Goal: Transaction & Acquisition: Download file/media

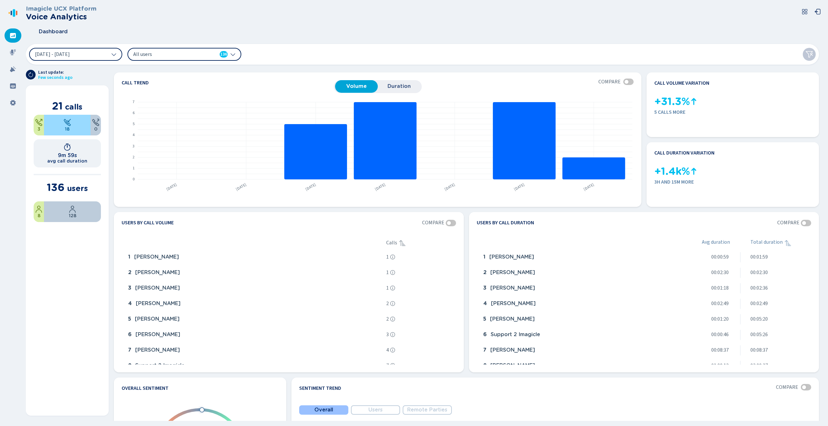
click at [490, 22] on header "Imagicle UCX Platform Voice Analytics Dashboard" at bounding box center [425, 22] width 799 height 35
click at [10, 51] on icon at bounding box center [13, 52] width 6 height 6
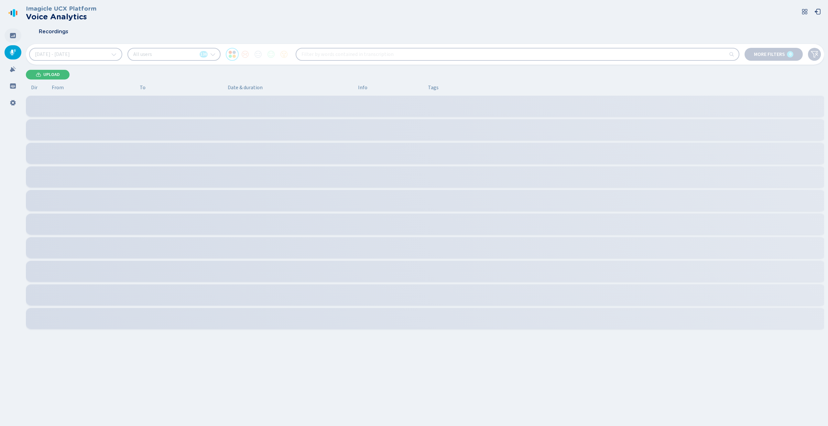
click at [12, 41] on div at bounding box center [13, 35] width 17 height 14
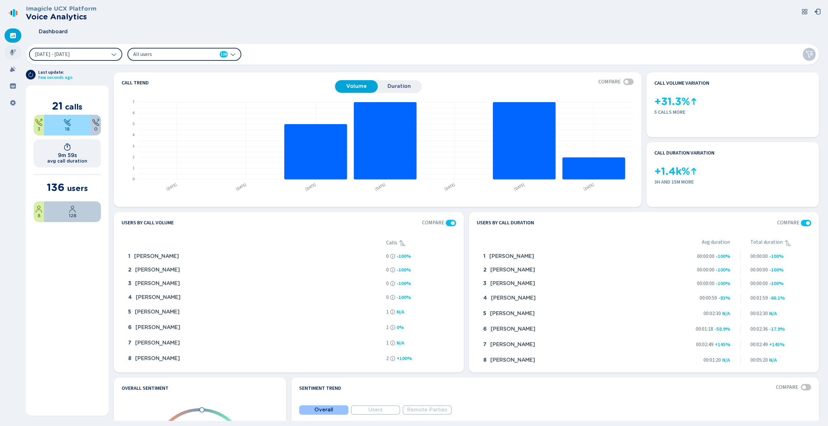
click at [10, 54] on icon at bounding box center [13, 52] width 6 height 6
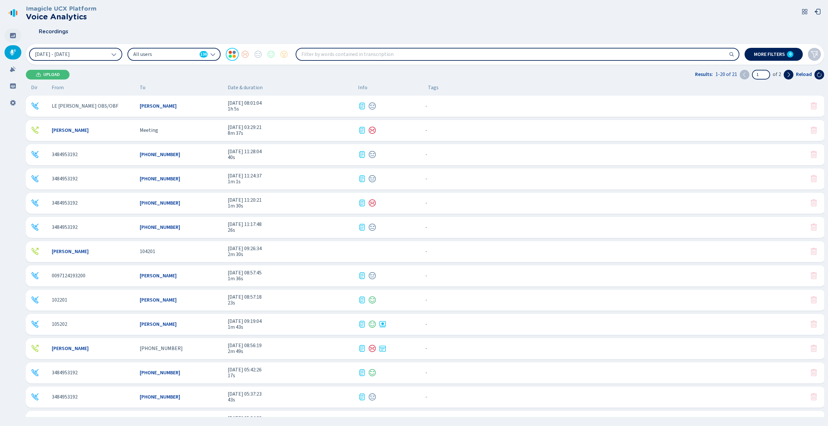
click at [8, 39] on div at bounding box center [13, 35] width 17 height 14
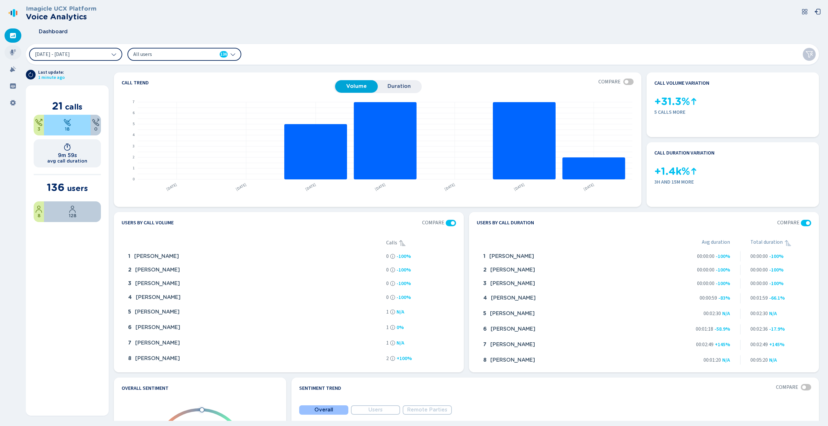
click at [10, 50] on icon at bounding box center [13, 52] width 6 height 6
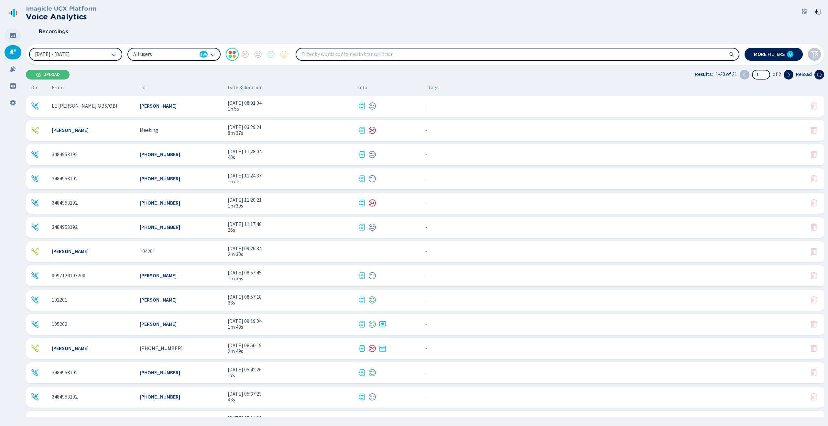
click at [15, 41] on div at bounding box center [13, 35] width 17 height 14
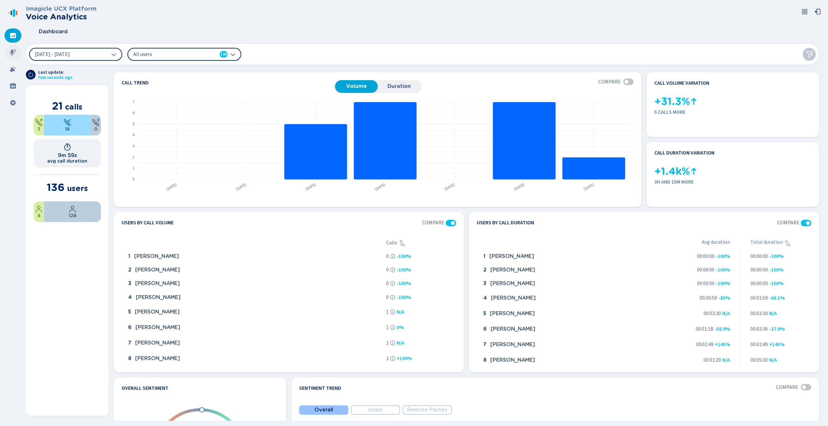
click at [14, 51] on icon at bounding box center [13, 53] width 6 height 6
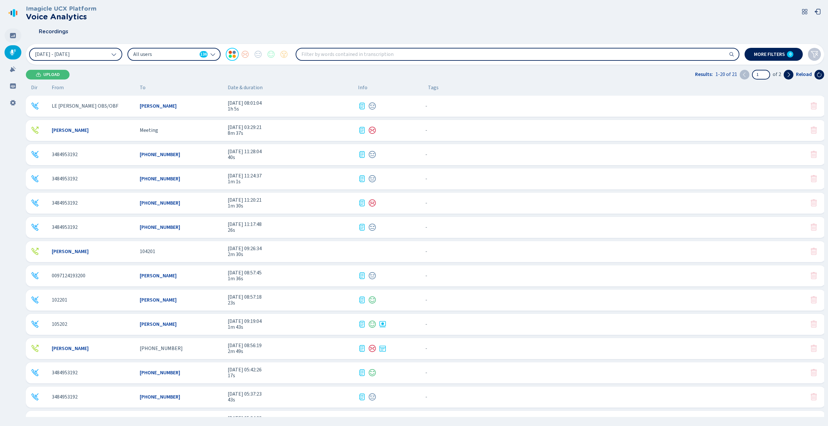
click at [16, 36] on div at bounding box center [13, 35] width 17 height 14
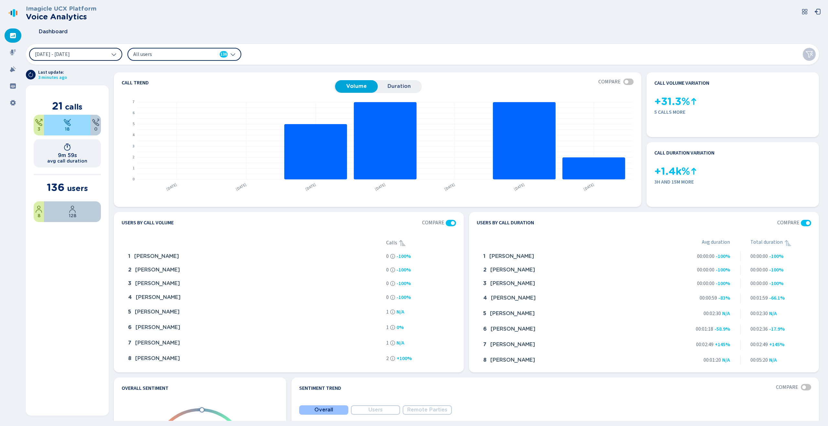
click at [93, 58] on button "[DATE] - [DATE]" at bounding box center [75, 54] width 93 height 13
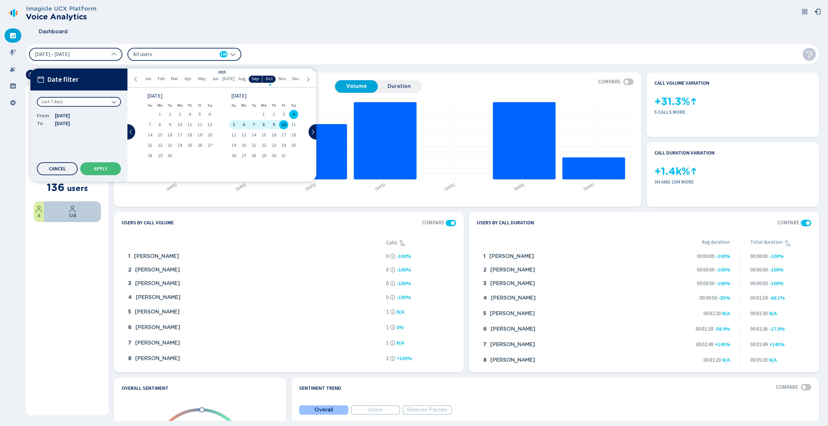
click at [94, 52] on button "[DATE] - [DATE]" at bounding box center [75, 54] width 93 height 13
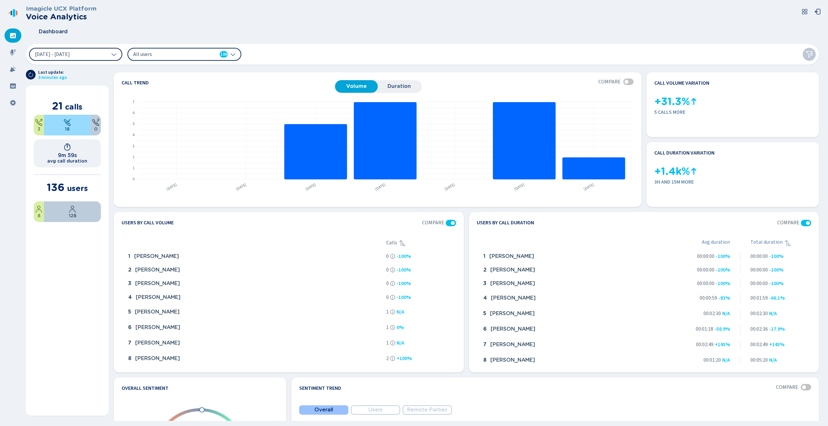
click at [95, 52] on button "[DATE] - [DATE]" at bounding box center [75, 54] width 93 height 13
click at [165, 55] on span "All users" at bounding box center [170, 54] width 74 height 7
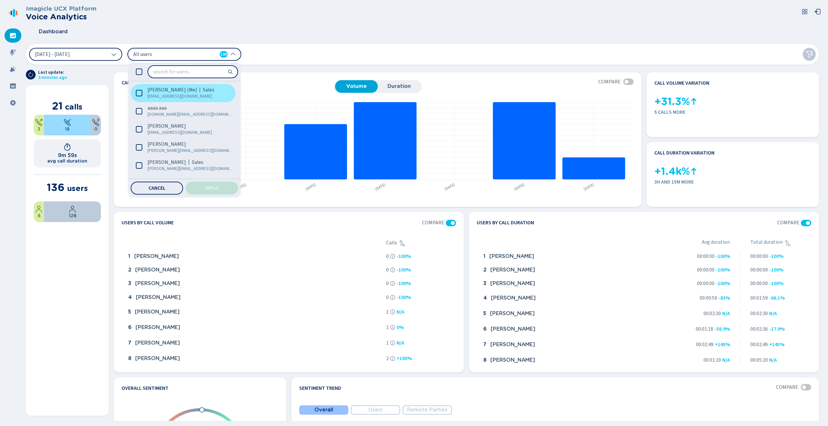
click at [164, 90] on span "[PERSON_NAME] (Me)" at bounding box center [173, 90] width 50 height 6
click at [99, 51] on button "[DATE] - [DATE]" at bounding box center [75, 54] width 93 height 13
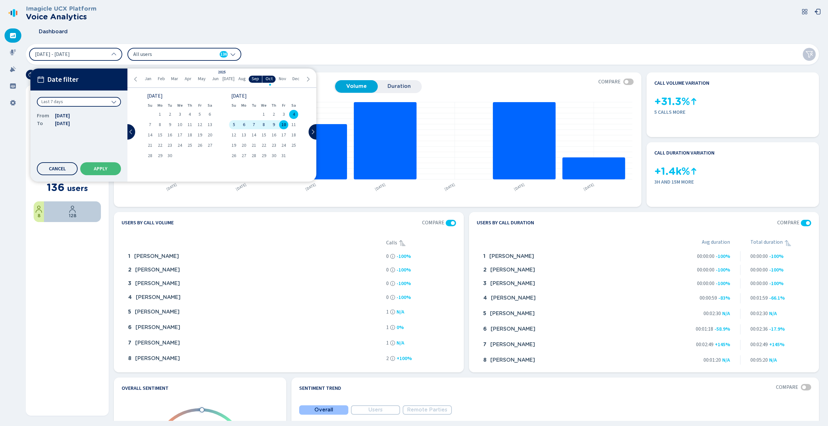
click at [88, 103] on div "Last 7 days" at bounding box center [79, 102] width 84 height 10
click at [207, 22] on header "Imagicle UCX Platform Voice Analytics Dashboard" at bounding box center [425, 22] width 799 height 35
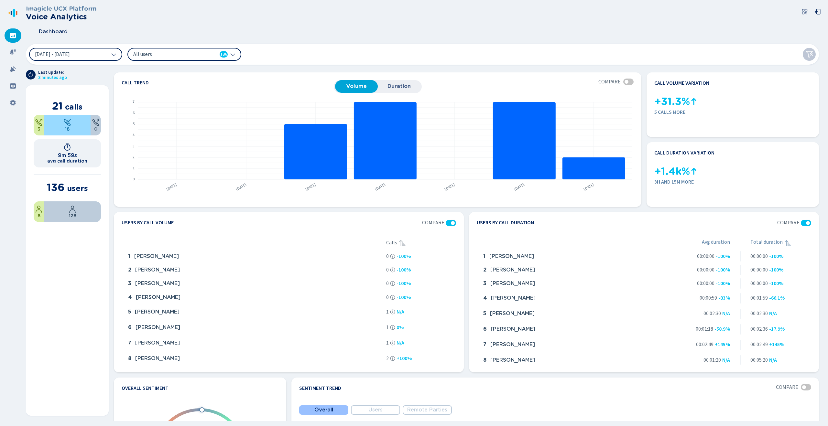
click at [145, 56] on span "All users" at bounding box center [170, 54] width 74 height 7
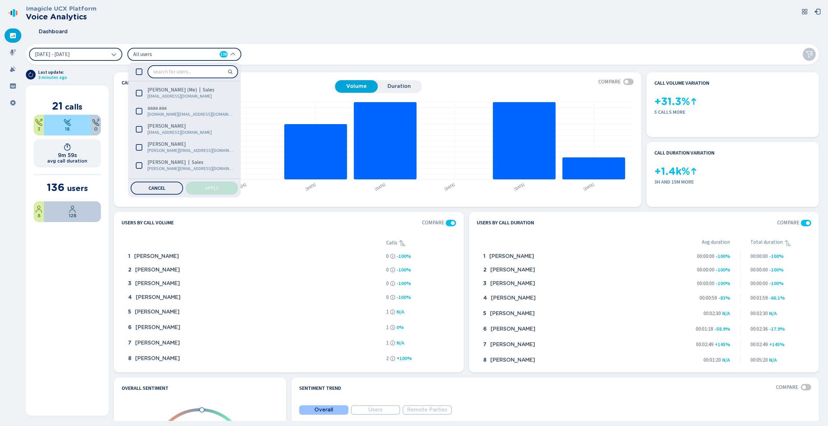
click at [284, 25] on div "Dashboard" at bounding box center [425, 32] width 799 height 16
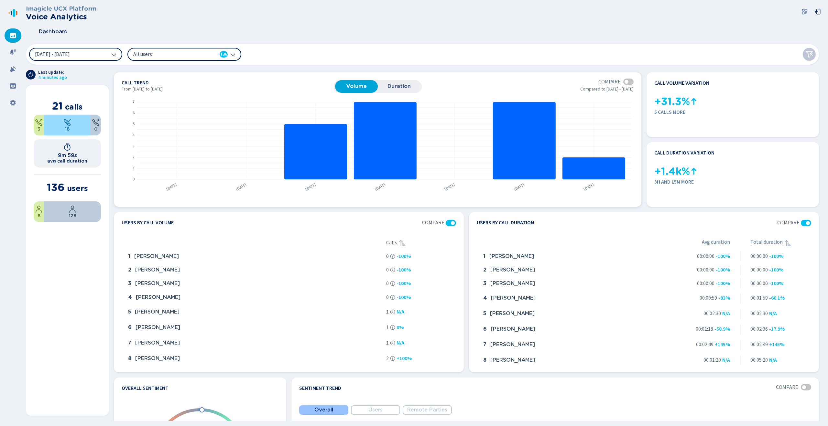
click at [379, 86] on button "Duration" at bounding box center [399, 86] width 43 height 12
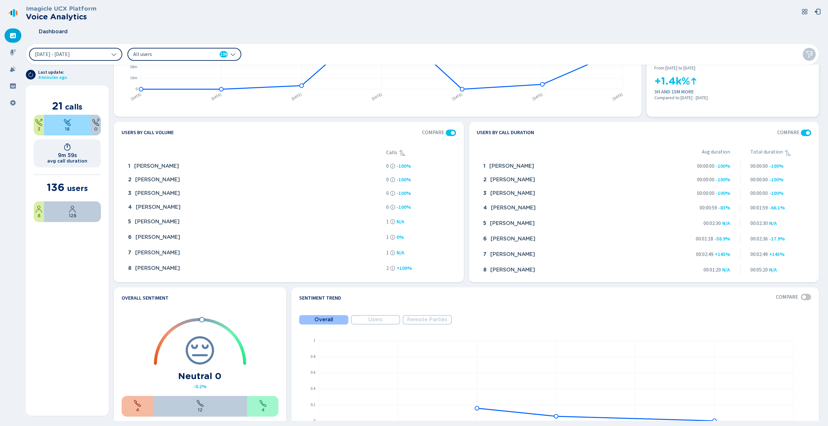
scroll to position [94, 0]
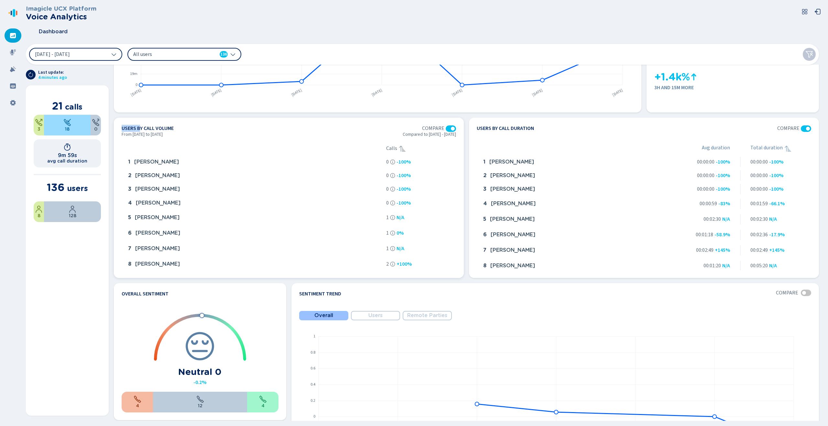
drag, startPoint x: 140, startPoint y: 127, endPoint x: 195, endPoint y: 125, distance: 55.7
click at [195, 126] on section "Users by call volume Compare" at bounding box center [289, 129] width 335 height 6
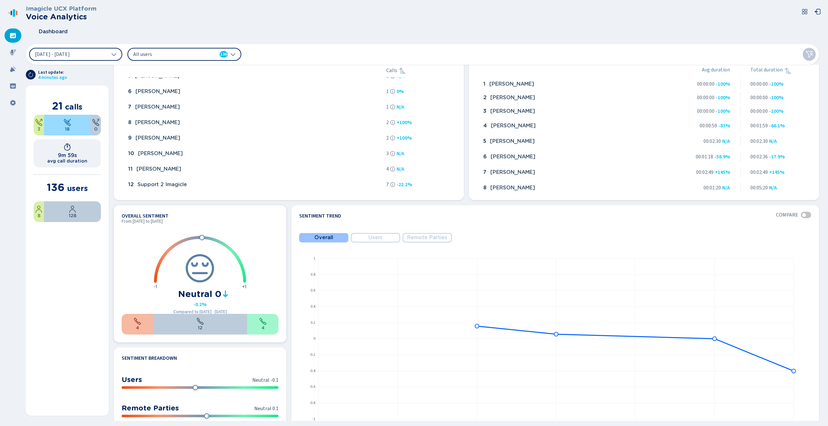
scroll to position [183, 0]
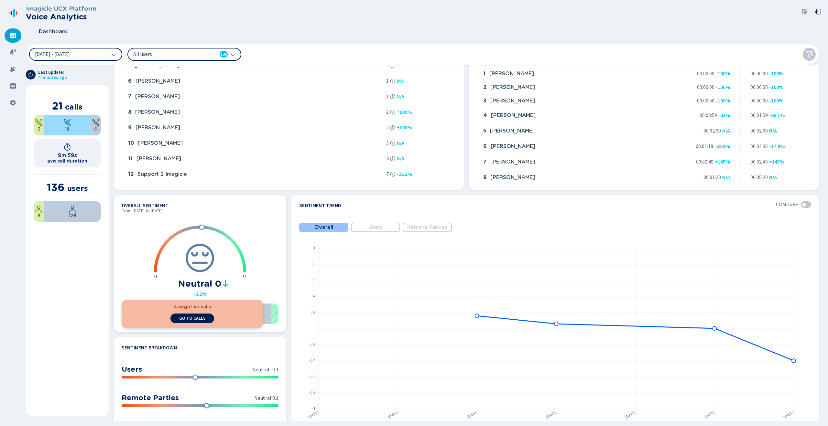
click at [186, 318] on span "go to calls" at bounding box center [192, 318] width 27 height 5
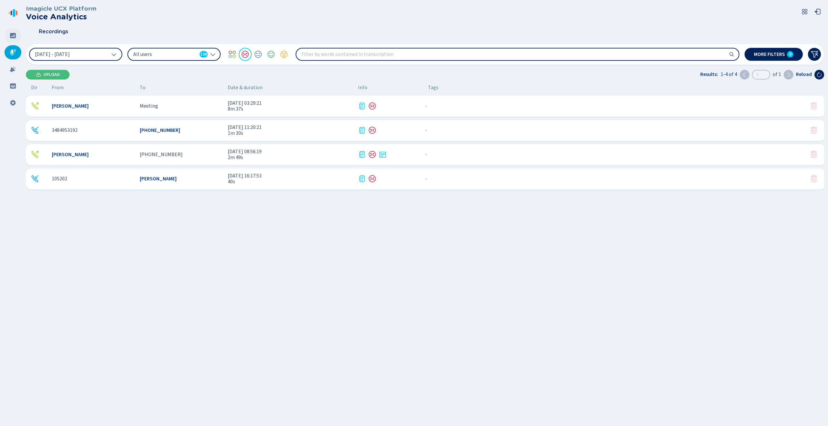
click at [21, 36] on div at bounding box center [13, 35] width 17 height 14
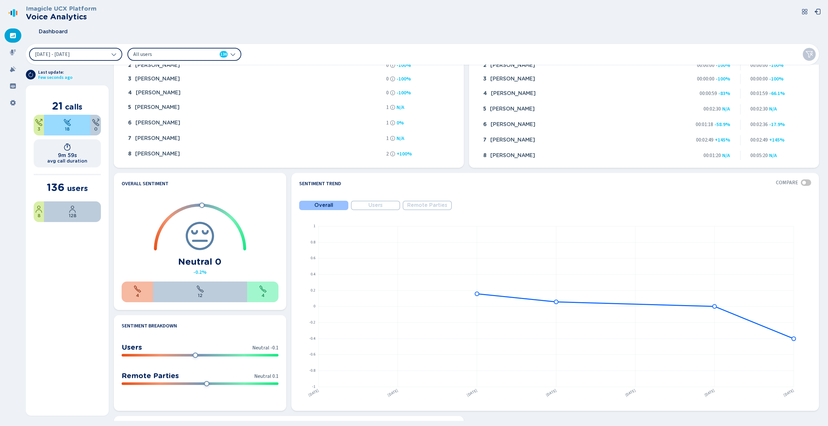
scroll to position [209, 0]
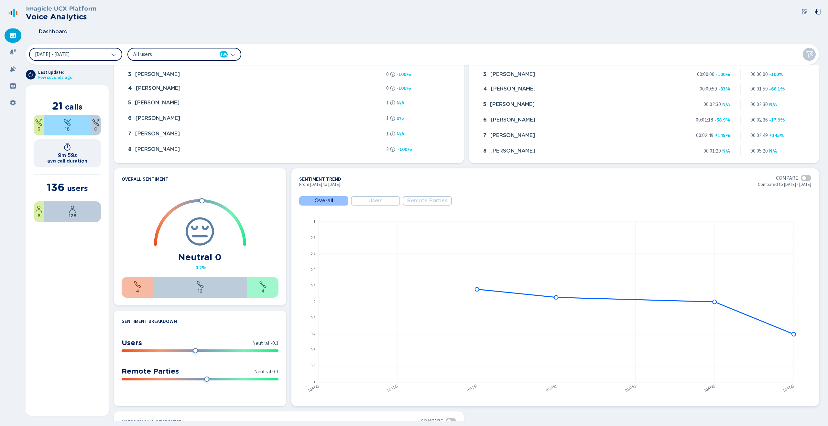
click at [373, 203] on span "Users" at bounding box center [376, 201] width 14 height 6
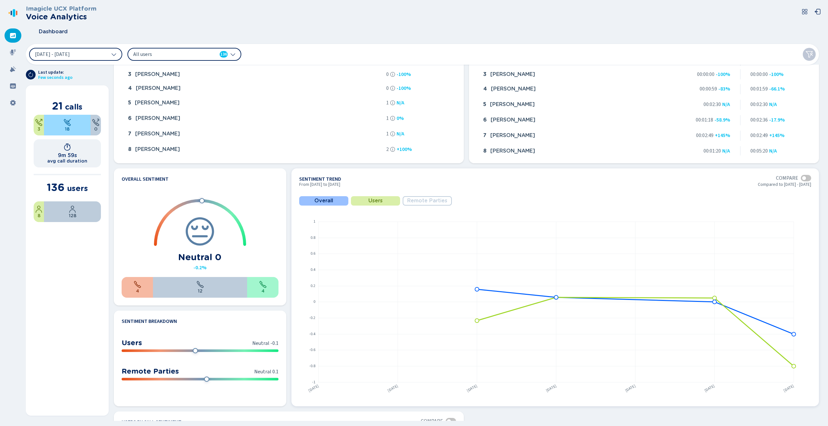
click at [320, 201] on span "Overall" at bounding box center [324, 201] width 19 height 6
click at [358, 201] on button "Users" at bounding box center [375, 200] width 49 height 9
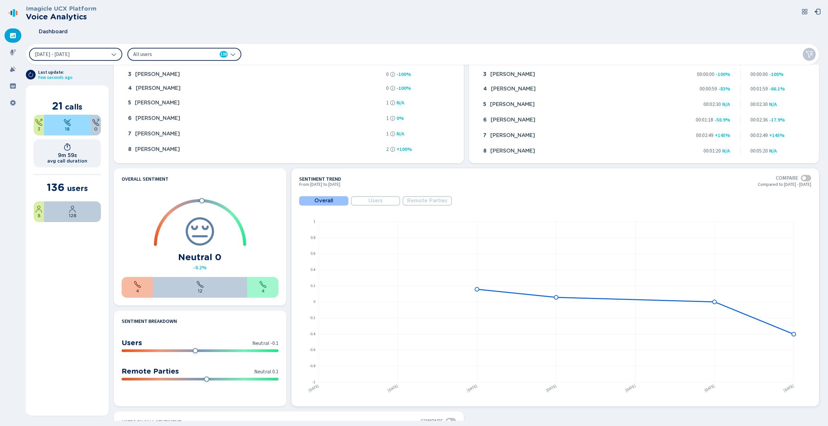
click at [374, 203] on span "Users" at bounding box center [376, 201] width 14 height 6
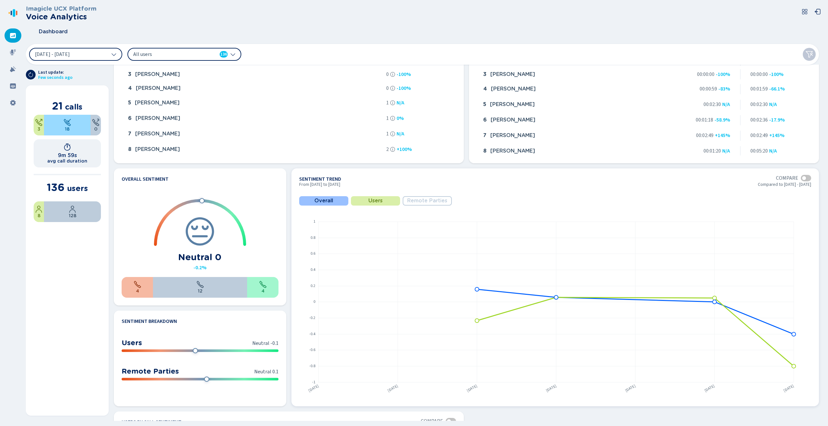
click at [334, 203] on button "Overall" at bounding box center [323, 200] width 49 height 9
click at [436, 202] on span "Remote Parties" at bounding box center [427, 201] width 40 height 6
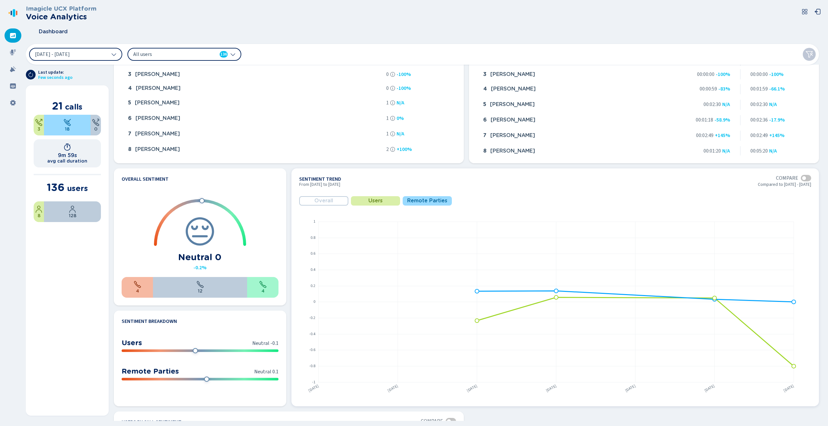
click at [388, 199] on button "Users" at bounding box center [375, 200] width 49 height 9
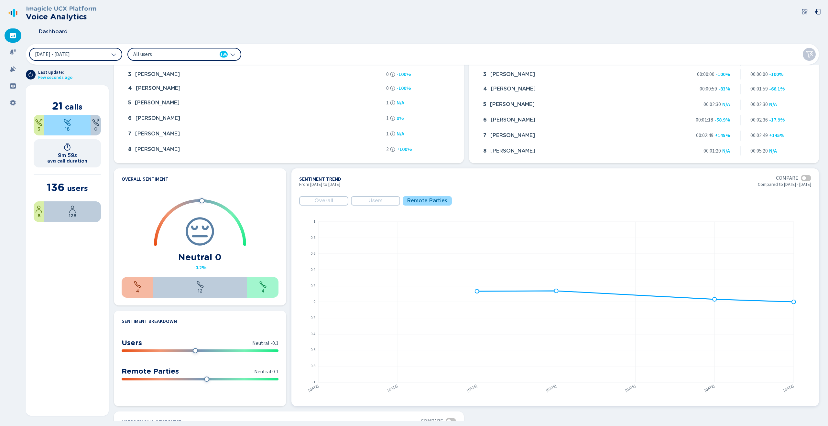
click at [388, 199] on button "Users" at bounding box center [375, 200] width 49 height 9
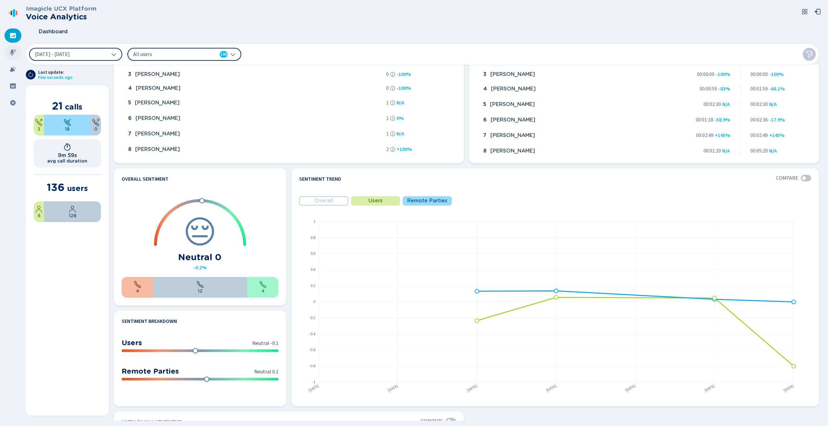
click at [17, 52] on div at bounding box center [13, 52] width 17 height 14
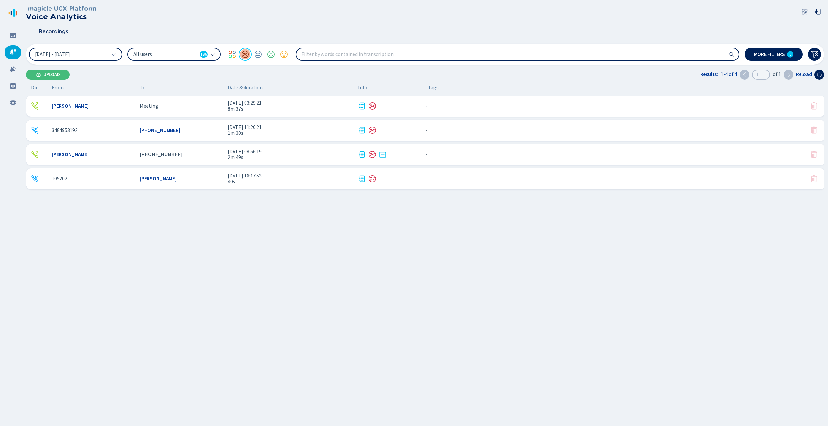
click at [245, 54] on div at bounding box center [245, 54] width 13 height 13
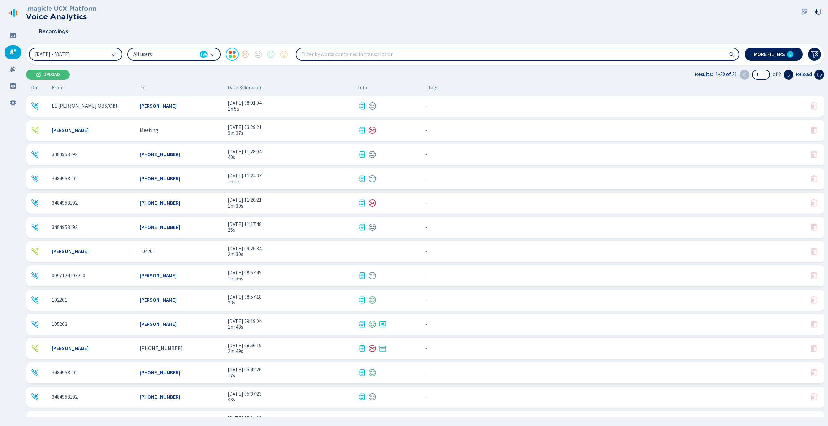
click at [200, 55] on div "136" at bounding box center [204, 54] width 8 height 6
click at [305, 24] on div "Recordings" at bounding box center [425, 32] width 799 height 16
click at [194, 50] on div "All users 136" at bounding box center [173, 54] width 93 height 13
click at [237, 27] on div "Recordings" at bounding box center [425, 32] width 799 height 16
click at [366, 61] on div "[DATE] - [DATE] All users 136 More filters 0" at bounding box center [425, 54] width 799 height 21
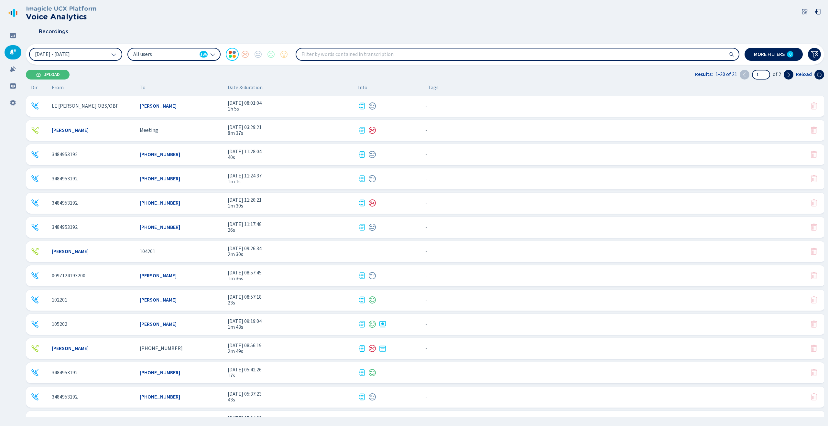
click at [363, 57] on input "search" at bounding box center [517, 55] width 443 height 12
type input "hello"
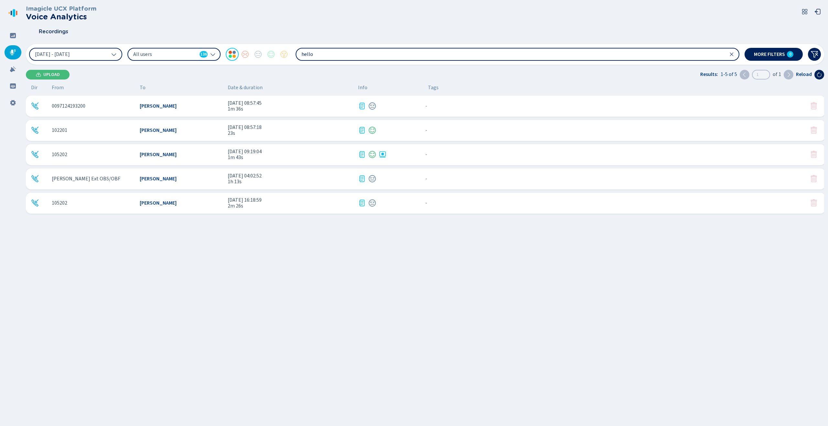
click at [307, 134] on span "23s" at bounding box center [290, 133] width 125 height 6
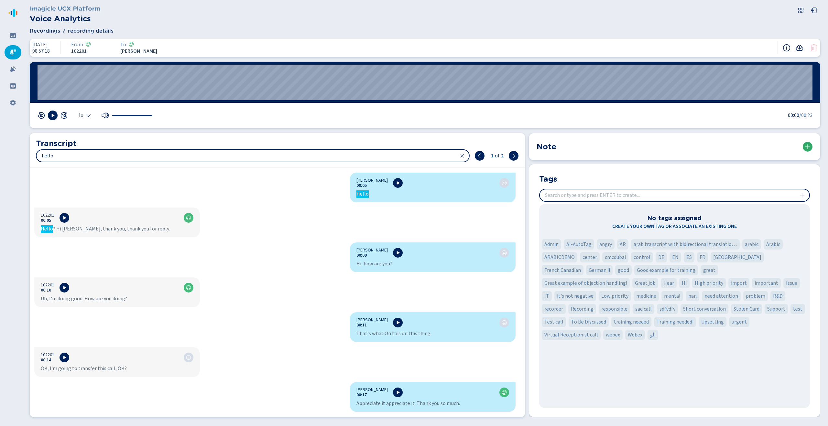
click at [811, 144] on button at bounding box center [808, 147] width 10 height 10
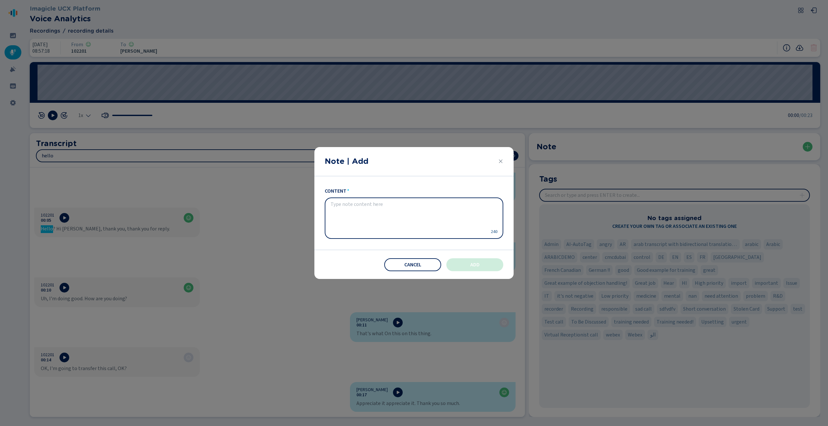
click at [504, 160] on header "Note | Add" at bounding box center [414, 162] width 199 height 30
click at [503, 161] on icon "Close" at bounding box center [500, 161] width 5 height 5
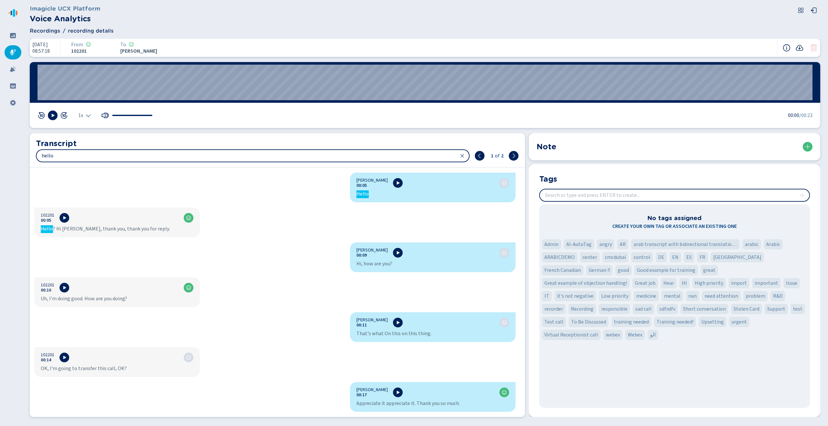
click at [802, 50] on icon at bounding box center [799, 48] width 7 height 6
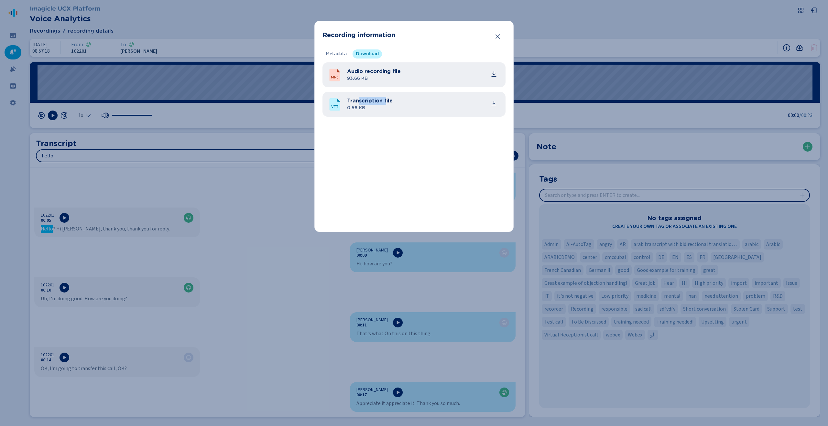
drag, startPoint x: 358, startPoint y: 100, endPoint x: 385, endPoint y: 103, distance: 27.6
click at [385, 103] on span "Transcription file" at bounding box center [370, 101] width 46 height 8
click at [412, 137] on div "Metadata Download Recording technology Media Forking Calling platform ID Local …" at bounding box center [414, 137] width 183 height 175
drag, startPoint x: 341, startPoint y: 74, endPoint x: 402, endPoint y: 69, distance: 60.8
click at [394, 71] on div "Audio recording file 93.66 KB" at bounding box center [414, 74] width 183 height 25
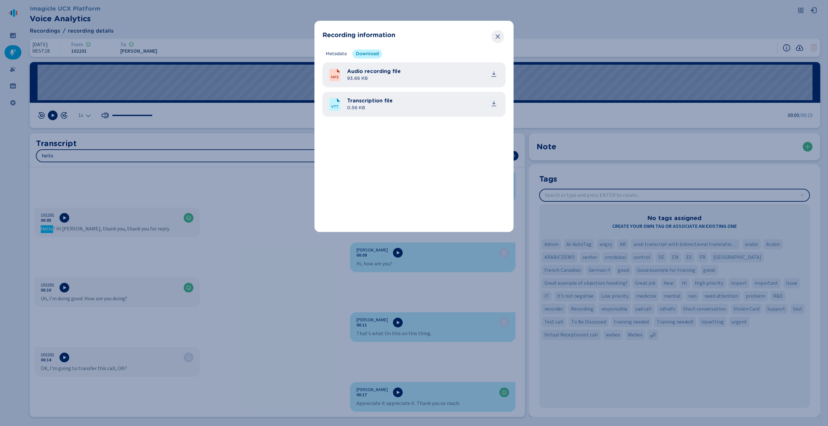
click at [502, 33] on button "Close" at bounding box center [498, 36] width 13 height 13
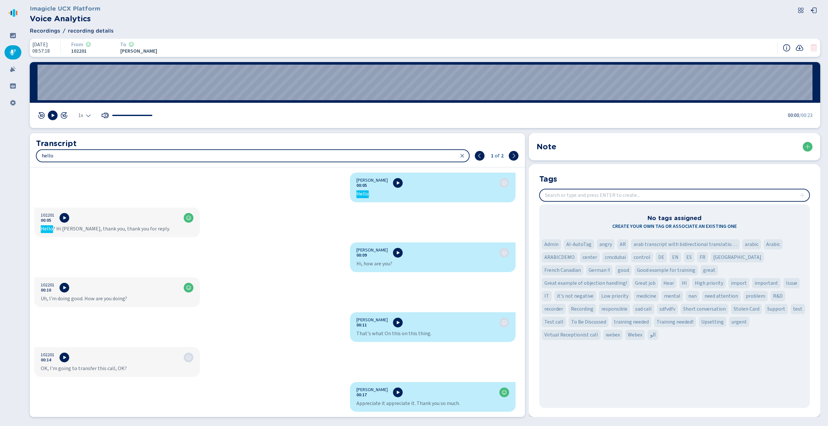
click at [12, 54] on icon at bounding box center [13, 53] width 6 height 6
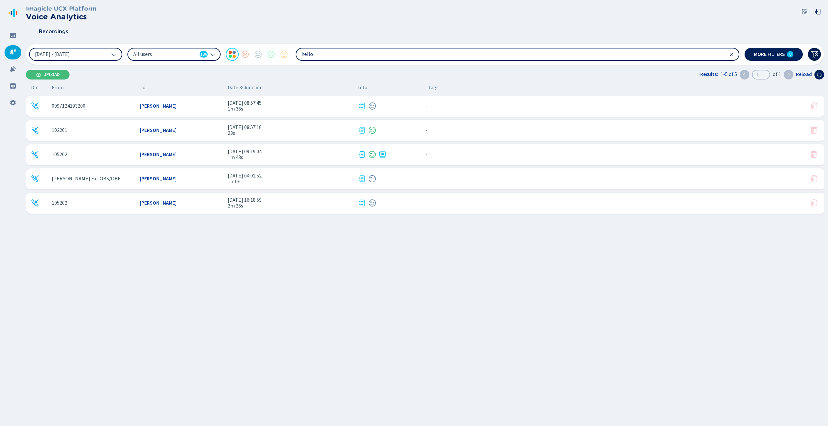
click at [810, 52] on button at bounding box center [814, 54] width 13 height 13
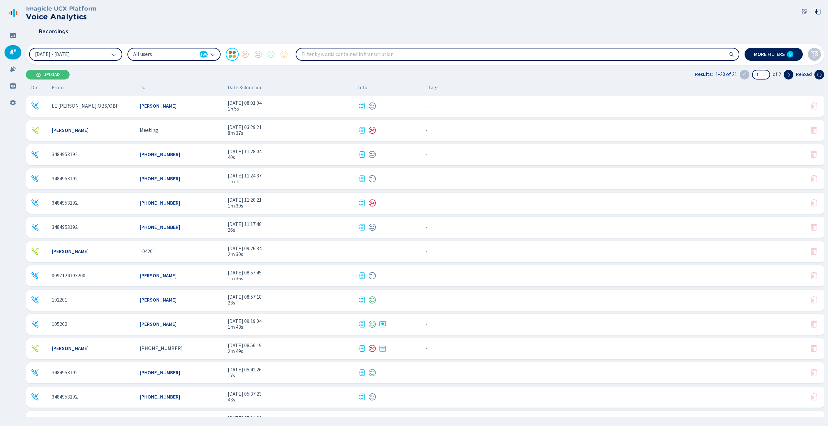
click at [816, 53] on icon at bounding box center [815, 54] width 8 height 8
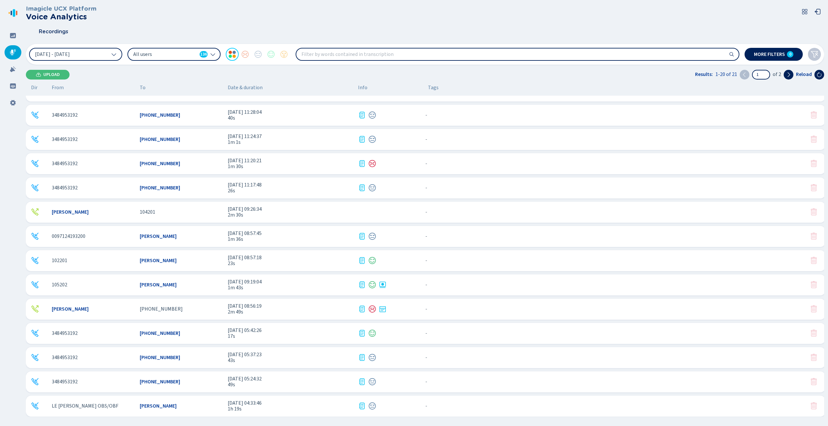
scroll to position [40, 0]
click at [823, 51] on div "[DATE] - [DATE] All users 136 More filters 0" at bounding box center [425, 54] width 799 height 21
click at [820, 53] on button at bounding box center [814, 54] width 13 height 13
click at [779, 58] on button "More filters 0" at bounding box center [774, 54] width 58 height 13
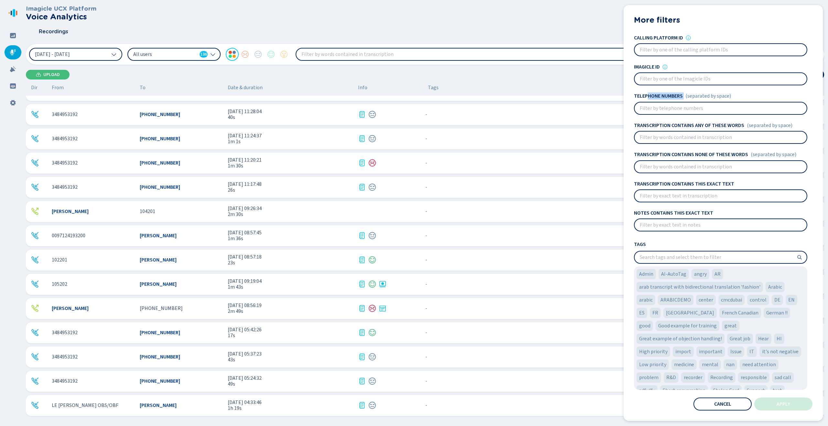
drag, startPoint x: 680, startPoint y: 96, endPoint x: 687, endPoint y: 97, distance: 7.2
click at [688, 97] on div "Telephone numbers (separated by space)" at bounding box center [720, 96] width 173 height 6
drag, startPoint x: 668, startPoint y: 123, endPoint x: 741, endPoint y: 125, distance: 72.9
click at [741, 125] on h4 "Transcription contains any of these words" at bounding box center [689, 126] width 110 height 6
drag, startPoint x: 678, startPoint y: 154, endPoint x: 750, endPoint y: 153, distance: 72.2
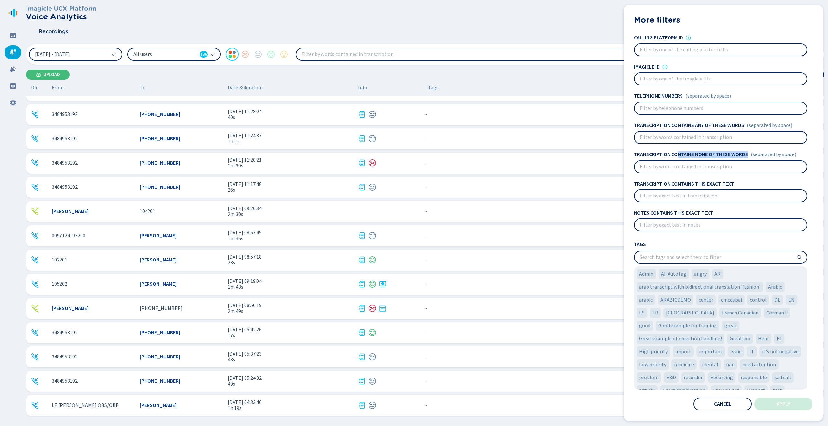
click at [750, 153] on div "Transcription contains none of these words (separated by space)" at bounding box center [720, 155] width 173 height 6
click at [673, 158] on h4 "Transcription contains none of these words" at bounding box center [691, 155] width 114 height 6
click at [697, 154] on h4 "Transcription contains none of these words" at bounding box center [691, 155] width 114 height 6
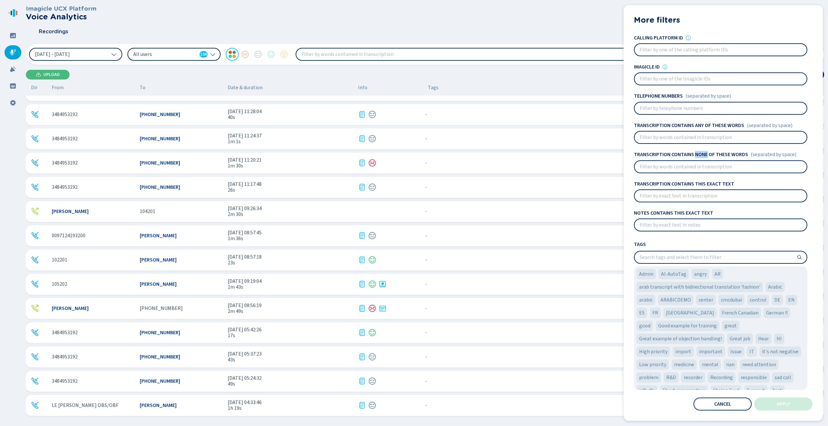
click at [697, 154] on h4 "Transcription contains none of these words" at bounding box center [691, 155] width 114 height 6
drag, startPoint x: 683, startPoint y: 184, endPoint x: 724, endPoint y: 184, distance: 41.1
click at [724, 184] on h4 "Transcription contains this exact text" at bounding box center [684, 184] width 100 height 6
click at [658, 185] on h4 "Transcription contains this exact text" at bounding box center [684, 184] width 100 height 6
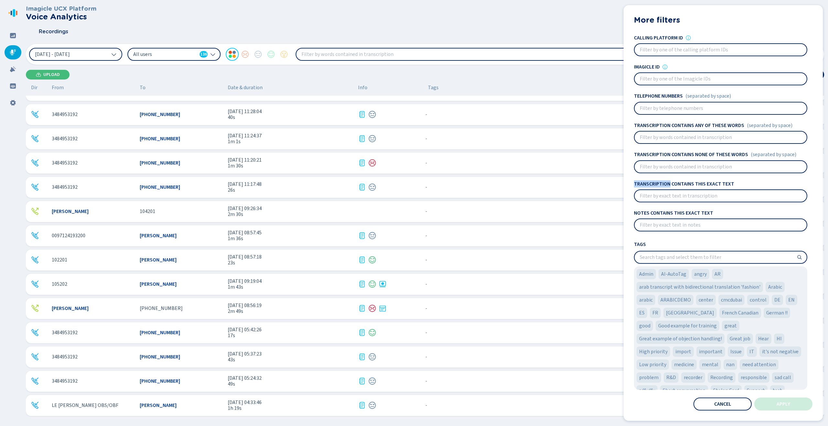
click at [658, 185] on h4 "Transcription contains this exact text" at bounding box center [684, 184] width 100 height 6
drag, startPoint x: 668, startPoint y: 216, endPoint x: 708, endPoint y: 213, distance: 40.6
click at [708, 213] on h4 "Notes contains this exact text" at bounding box center [673, 213] width 79 height 6
click at [732, 212] on div "Notes contains this exact text" at bounding box center [720, 213] width 173 height 6
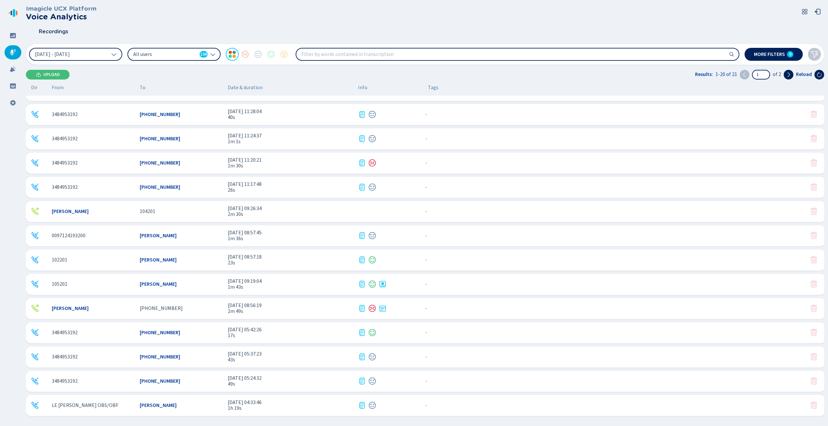
click at [590, 33] on div "Recordings" at bounding box center [425, 32] width 799 height 16
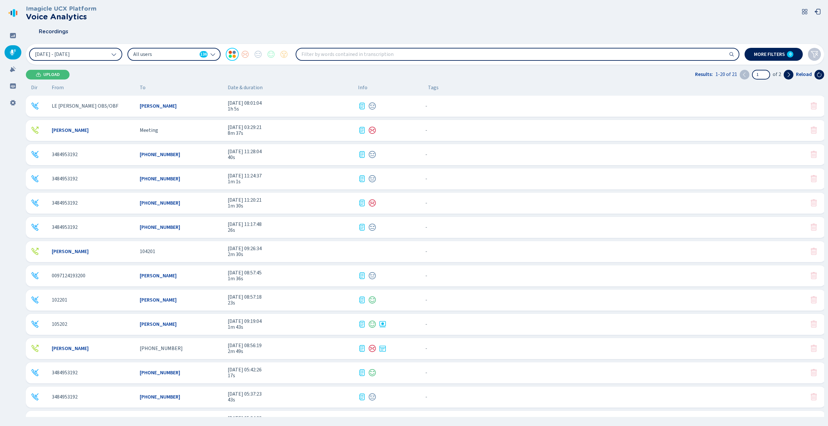
click at [166, 53] on span "All users" at bounding box center [165, 54] width 64 height 7
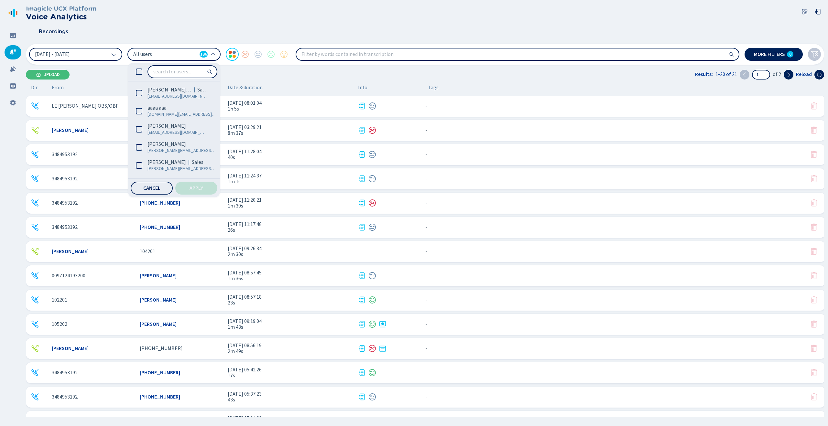
click at [11, 53] on icon at bounding box center [13, 53] width 6 height 6
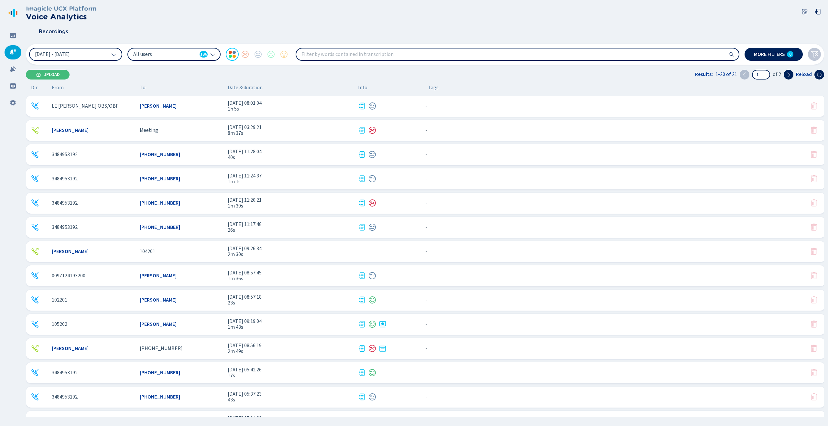
click at [154, 54] on span "All users" at bounding box center [165, 54] width 64 height 7
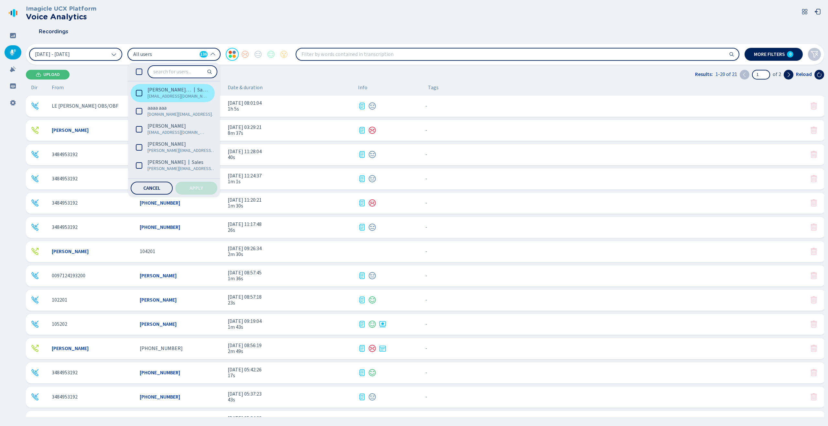
click at [169, 98] on span "[EMAIL_ADDRESS][DOMAIN_NAME]" at bounding box center [178, 96] width 60 height 6
click at [186, 183] on button "Apply" at bounding box center [196, 188] width 42 height 13
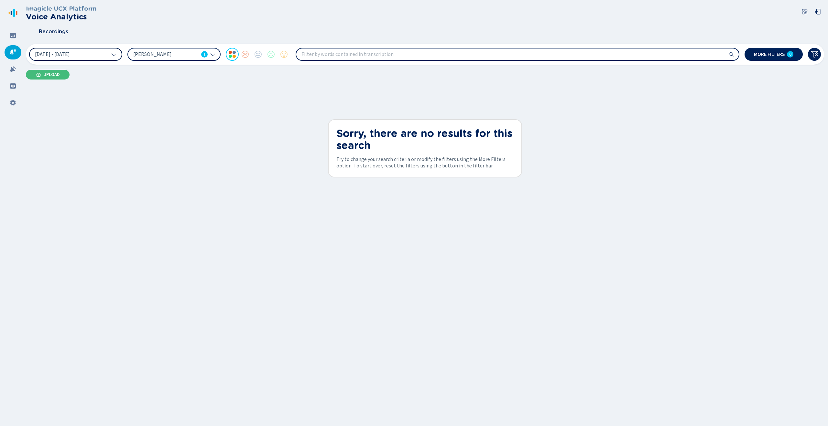
click at [61, 54] on span "[DATE] - [DATE]" at bounding box center [52, 54] width 35 height 5
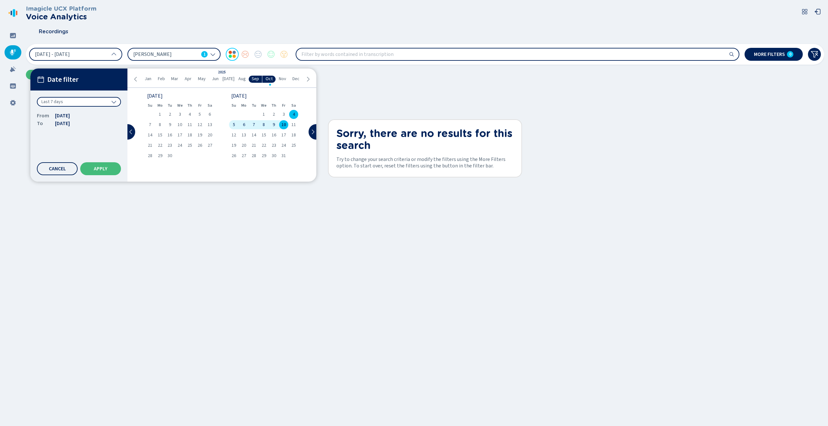
click at [84, 103] on div "Last 7 days" at bounding box center [79, 102] width 84 height 10
click at [77, 115] on div "All time" at bounding box center [79, 115] width 78 height 9
click at [116, 171] on button "Apply" at bounding box center [100, 168] width 41 height 13
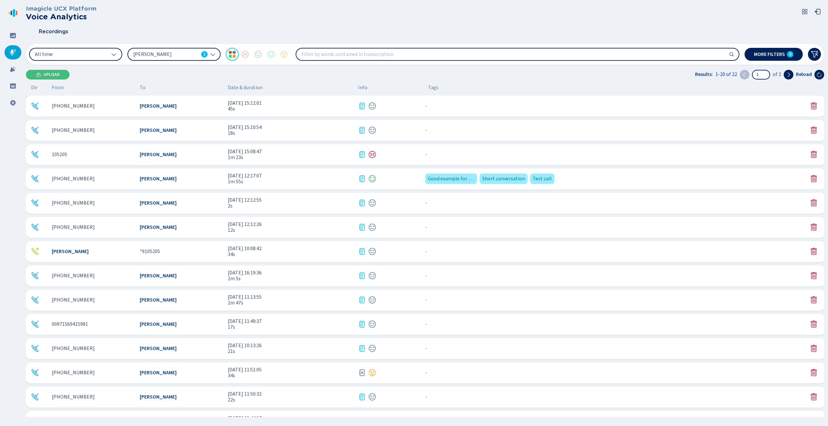
click at [158, 182] on span "[PERSON_NAME]" at bounding box center [158, 179] width 37 height 6
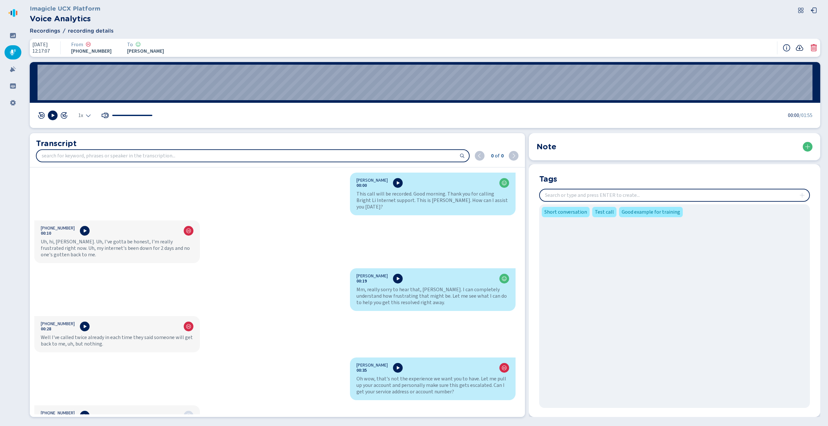
click at [803, 49] on icon at bounding box center [800, 48] width 8 height 8
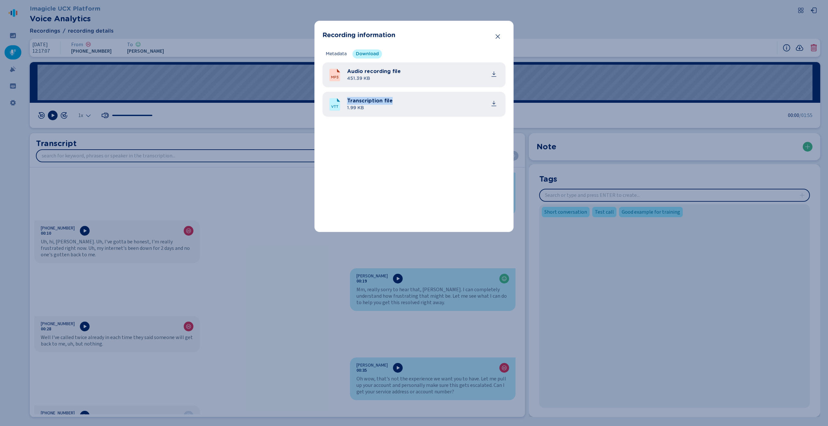
drag, startPoint x: 348, startPoint y: 100, endPoint x: 404, endPoint y: 101, distance: 56.3
click at [404, 101] on div "Transcription file 1.99 KB" at bounding box center [423, 104] width 153 height 15
click at [363, 102] on span "Transcription file" at bounding box center [370, 101] width 46 height 8
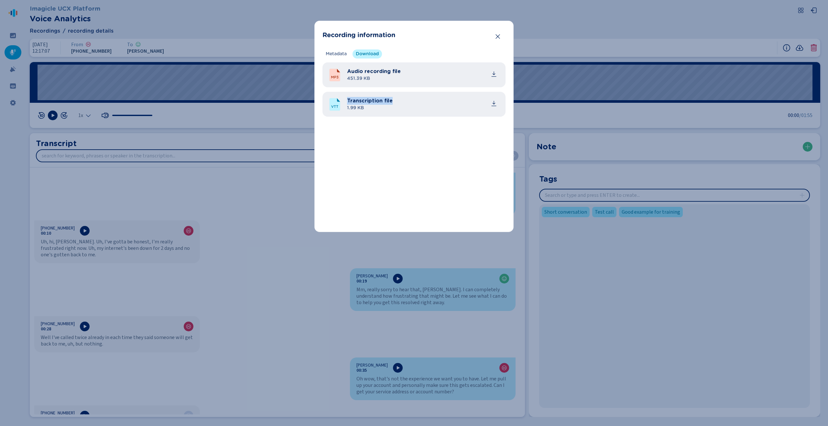
click at [358, 103] on span "Transcription file" at bounding box center [370, 101] width 46 height 8
click at [360, 102] on span "Transcription file" at bounding box center [370, 101] width 46 height 8
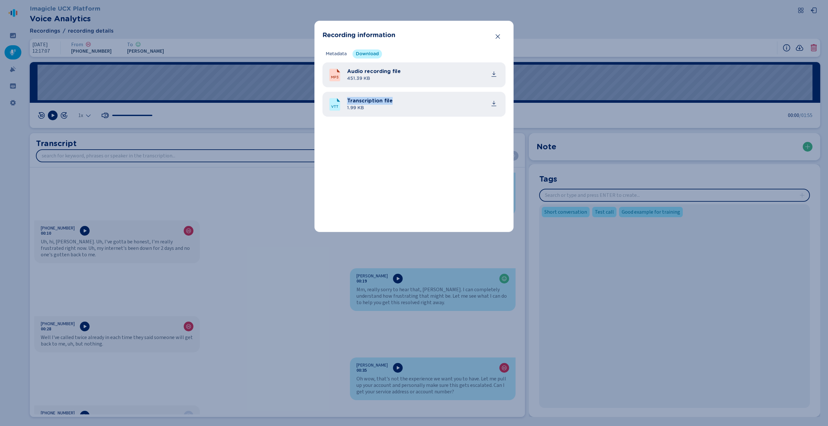
click at [360, 102] on span "Transcription file" at bounding box center [370, 101] width 46 height 8
click at [430, 149] on div "Metadata Download Recording technology - Calling platform ID - Imagicle ID - Fi…" at bounding box center [414, 137] width 183 height 175
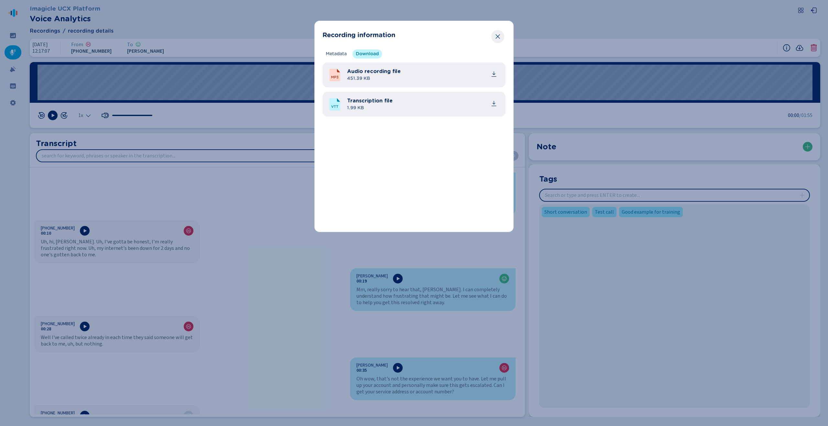
click at [498, 37] on icon "Close" at bounding box center [498, 36] width 4 height 5
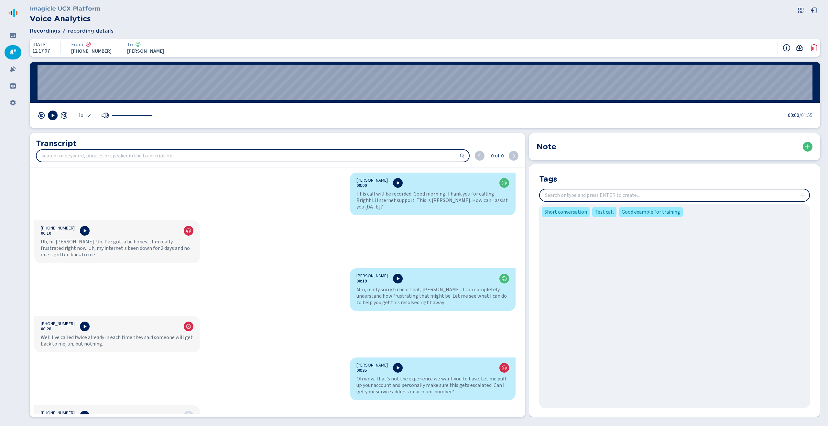
click at [798, 50] on icon at bounding box center [800, 48] width 8 height 8
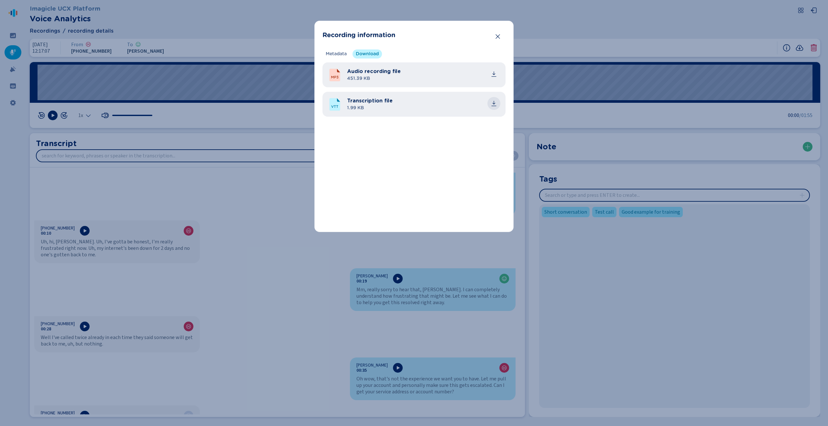
click at [490, 102] on button "common.download" at bounding box center [494, 103] width 13 height 13
click at [491, 36] on header "Recording information" at bounding box center [414, 35] width 183 height 13
click at [495, 36] on icon "Close" at bounding box center [498, 36] width 6 height 6
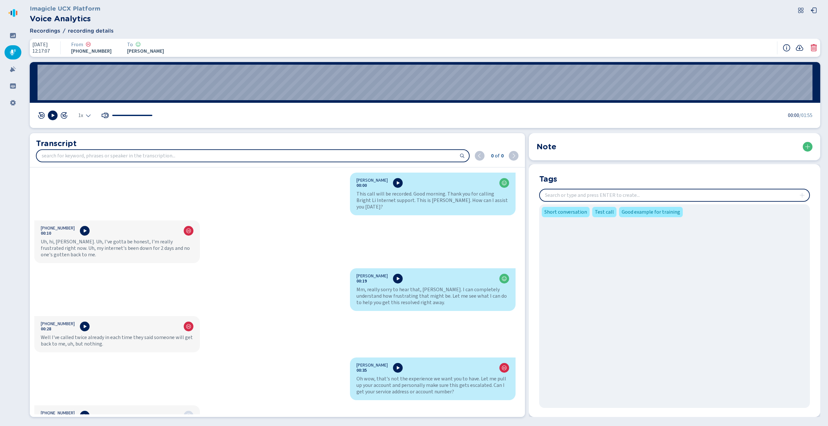
click at [793, 49] on div at bounding box center [793, 48] width 21 height 8
click at [804, 50] on div at bounding box center [800, 47] width 35 height 13
click at [800, 50] on icon at bounding box center [800, 48] width 8 height 8
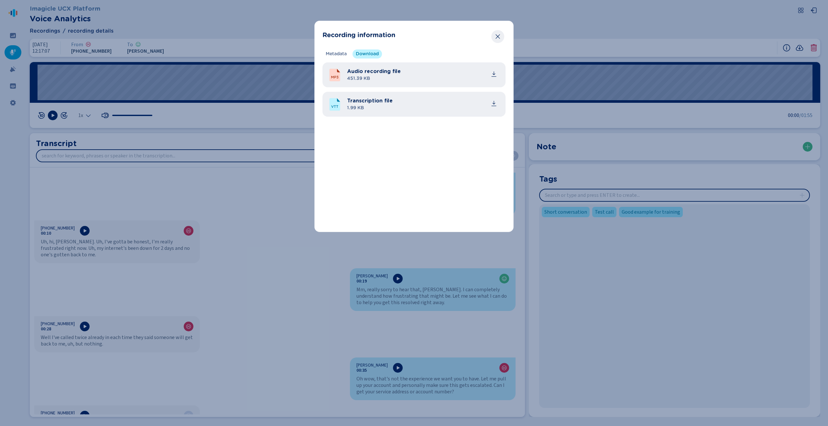
click at [498, 31] on button "Close" at bounding box center [498, 36] width 13 height 13
